Goal: Task Accomplishment & Management: Manage account settings

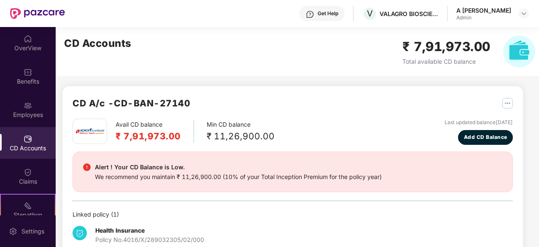
click at [24, 109] on img at bounding box center [28, 105] width 8 height 8
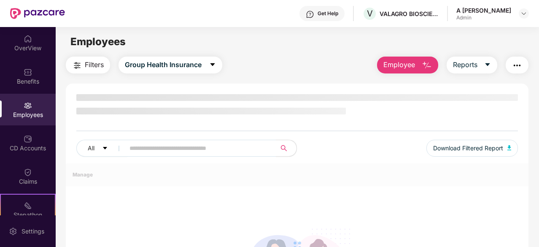
scroll to position [9, 0]
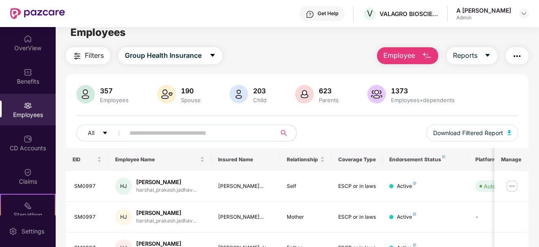
click at [210, 131] on input "text" at bounding box center [196, 133] width 135 height 13
paste input "******"
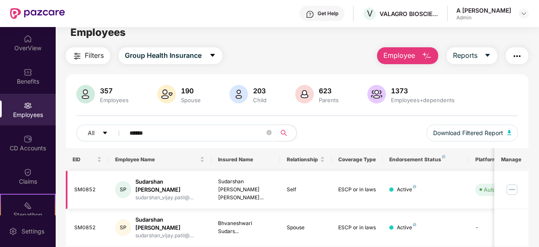
type input "******"
click at [515, 184] on img at bounding box center [511, 189] width 13 height 13
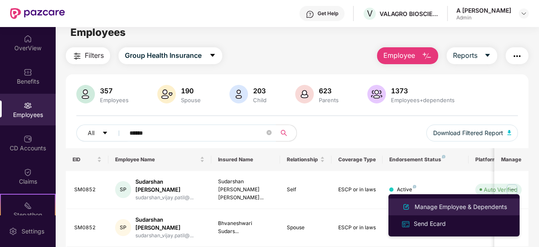
click at [466, 208] on div "Manage Employee & Dependents" at bounding box center [461, 206] width 96 height 9
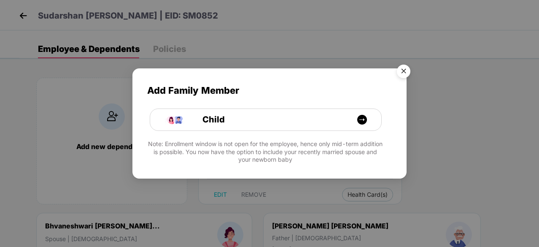
click at [407, 74] on img "Close" at bounding box center [404, 73] width 24 height 24
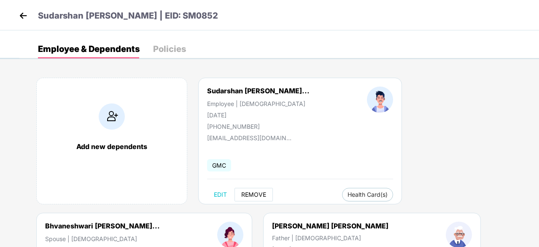
click at [256, 197] on span "REMOVE" at bounding box center [253, 194] width 25 height 7
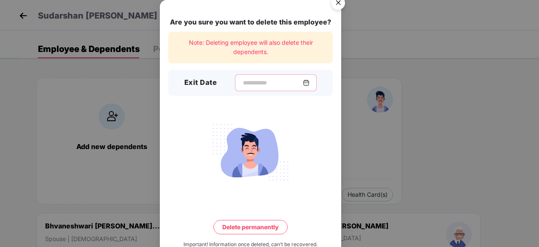
click at [254, 84] on input at bounding box center [272, 82] width 61 height 9
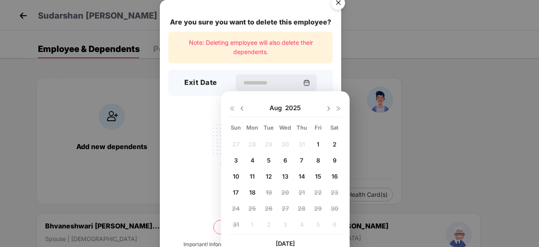
click at [307, 176] on div "14" at bounding box center [301, 176] width 13 height 13
type input "**********"
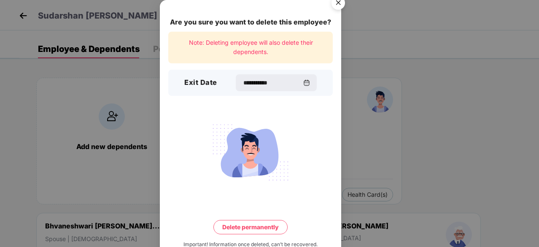
click at [270, 223] on button "Delete permanently" at bounding box center [250, 227] width 74 height 14
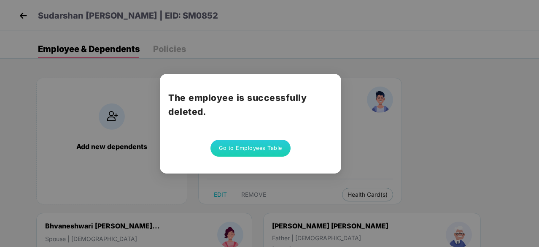
click at [256, 156] on div "The employee is successfully deleted. Go to Employees Table" at bounding box center [250, 124] width 181 height 100
click at [269, 149] on button "Go to Employees Table" at bounding box center [250, 148] width 80 height 17
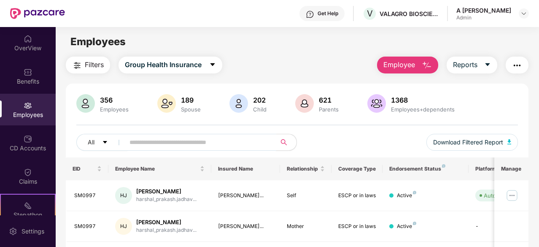
click at [216, 139] on input "text" at bounding box center [196, 142] width 135 height 13
paste input "******"
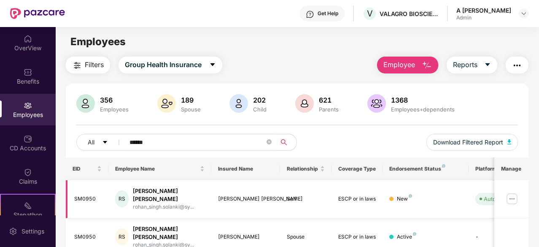
type input "******"
click at [512, 192] on img at bounding box center [511, 198] width 13 height 13
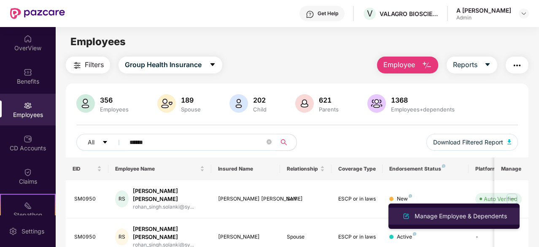
click at [450, 216] on div "Manage Employee & Dependents" at bounding box center [461, 215] width 96 height 9
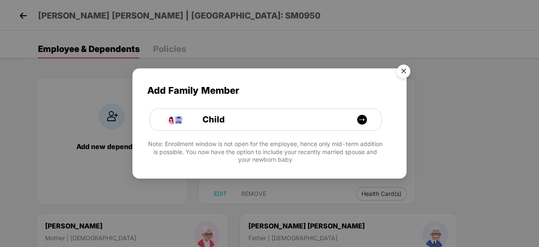
click at [401, 70] on img "Close" at bounding box center [404, 73] width 24 height 24
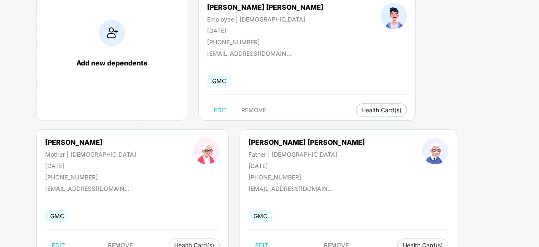
scroll to position [84, 0]
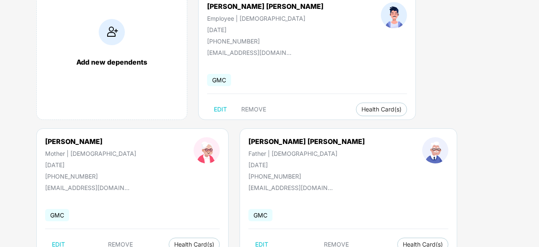
click at [445, 99] on div "Add new dependents [PERSON_NAME] [PERSON_NAME] Employee | [DEMOGRAPHIC_DATA] [D…" at bounding box center [279, 196] width 520 height 430
click at [247, 109] on span "REMOVE" at bounding box center [253, 109] width 25 height 7
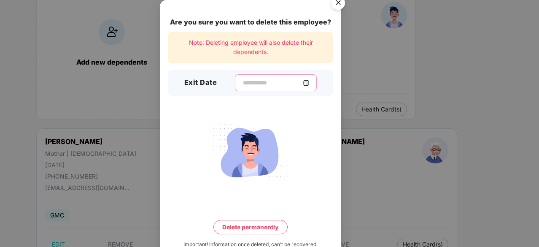
click at [261, 81] on input at bounding box center [272, 82] width 61 height 9
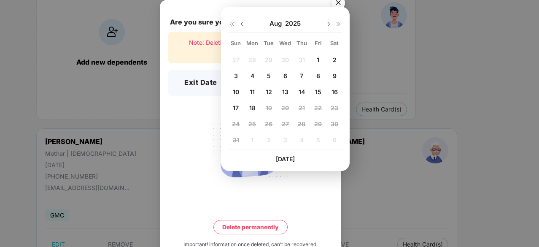
click at [252, 105] on span "18" at bounding box center [252, 107] width 6 height 7
type input "**********"
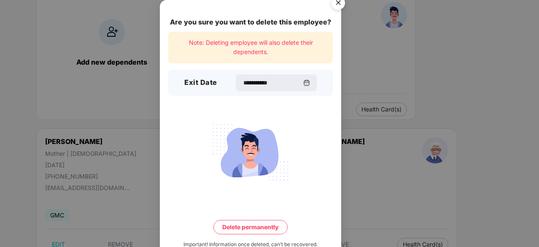
click at [259, 219] on div "**********" at bounding box center [250, 134] width 181 height 269
click at [263, 226] on button "Delete permanently" at bounding box center [250, 227] width 74 height 14
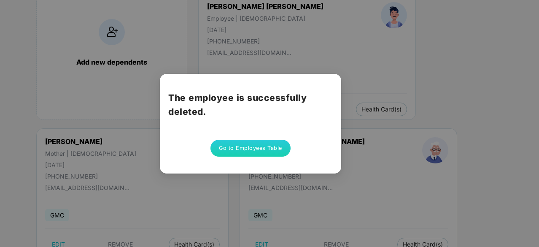
click at [245, 153] on button "Go to Employees Table" at bounding box center [250, 148] width 80 height 17
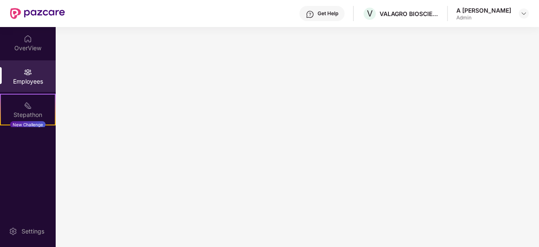
scroll to position [0, 0]
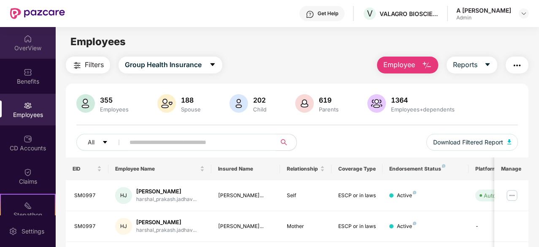
click at [24, 45] on div "OverView" at bounding box center [28, 48] width 56 height 8
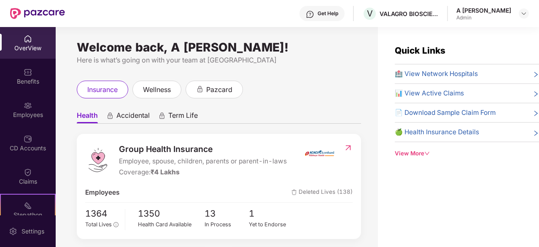
scroll to position [78, 0]
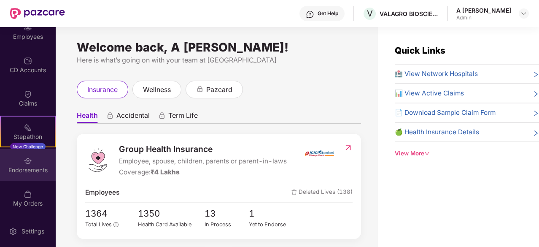
click at [39, 173] on div "Endorsements" at bounding box center [28, 170] width 56 height 8
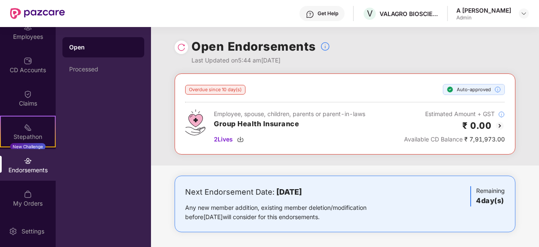
click at [101, 57] on div "Open" at bounding box center [103, 47] width 82 height 20
click at [80, 54] on div "Open" at bounding box center [103, 47] width 82 height 20
click at [87, 68] on div "Processed" at bounding box center [103, 69] width 68 height 7
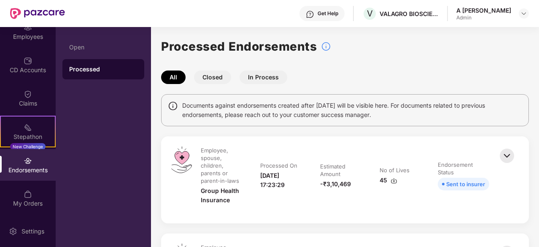
click at [217, 81] on button "Closed" at bounding box center [212, 76] width 37 height 13
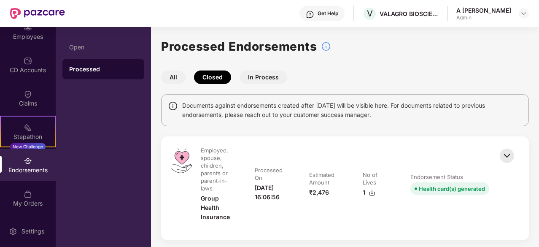
click at [268, 81] on button "In Process" at bounding box center [264, 76] width 48 height 13
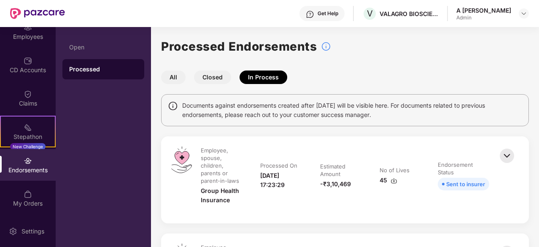
click at [217, 76] on button "Closed" at bounding box center [212, 76] width 37 height 13
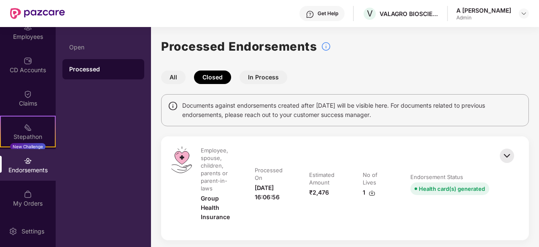
click at [261, 76] on button "In Process" at bounding box center [264, 76] width 48 height 13
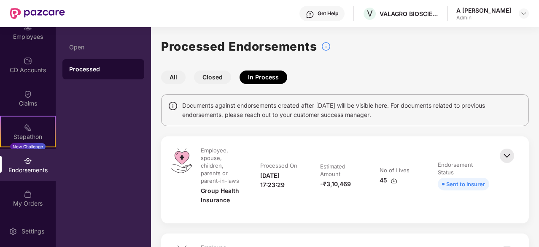
click at [85, 44] on div "Open" at bounding box center [103, 47] width 68 height 7
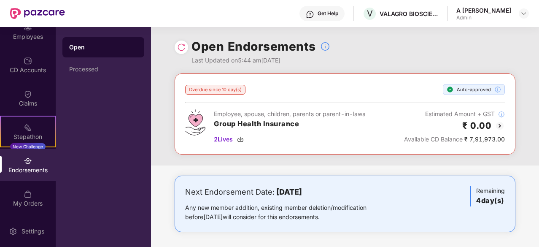
click at [413, 50] on div "Open Endorsements Last Updated on 5:44 am[DATE]" at bounding box center [345, 50] width 341 height 46
click at [413, 43] on div "Open Endorsements Last Updated on 5:44 am[DATE]" at bounding box center [345, 49] width 341 height 46
click at [387, 58] on div "Open Endorsements Last Updated on 5:44 am[DATE]" at bounding box center [345, 49] width 341 height 46
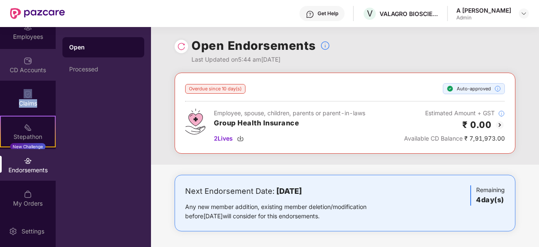
drag, startPoint x: 52, startPoint y: 100, endPoint x: 50, endPoint y: 52, distance: 47.3
click at [50, 52] on div "OverView Benefits Employees CD Accounts Claims Stepathon New Challenge Endorsem…" at bounding box center [28, 121] width 56 height 188
